Goal: Information Seeking & Learning: Understand process/instructions

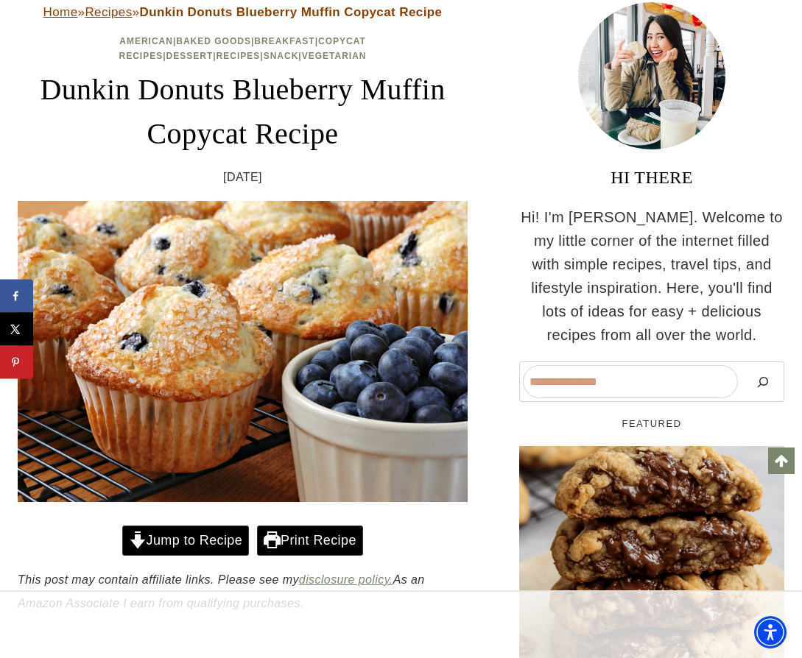
click at [211, 538] on link "Jump to Recipe" at bounding box center [185, 541] width 127 height 30
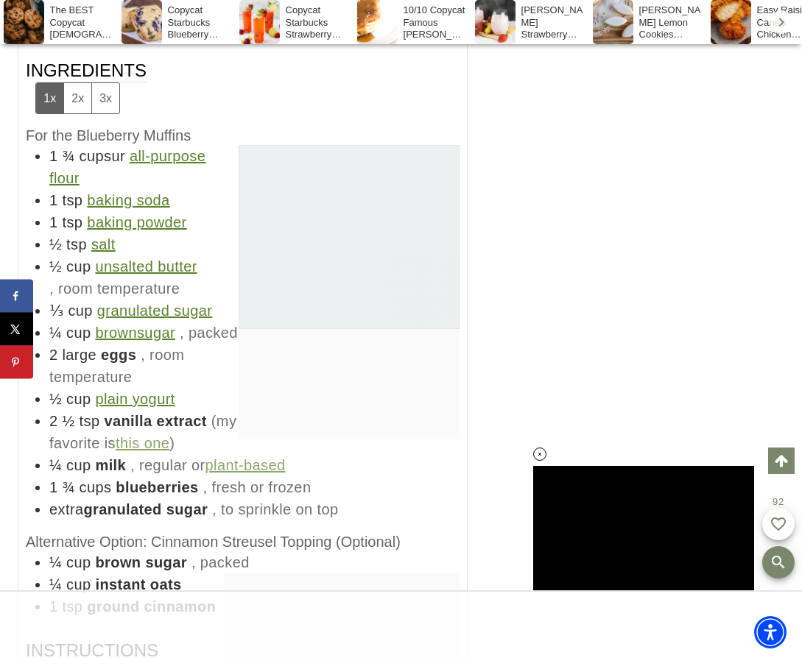
click at [86, 148] on span "cupsur" at bounding box center [102, 156] width 46 height 16
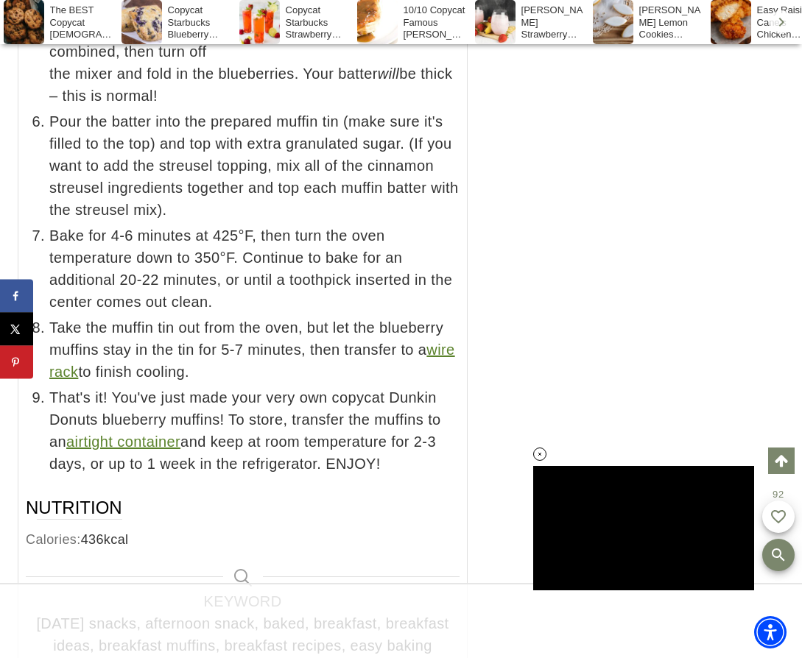
scroll to position [9641, 0]
